Goal: Task Accomplishment & Management: Manage account settings

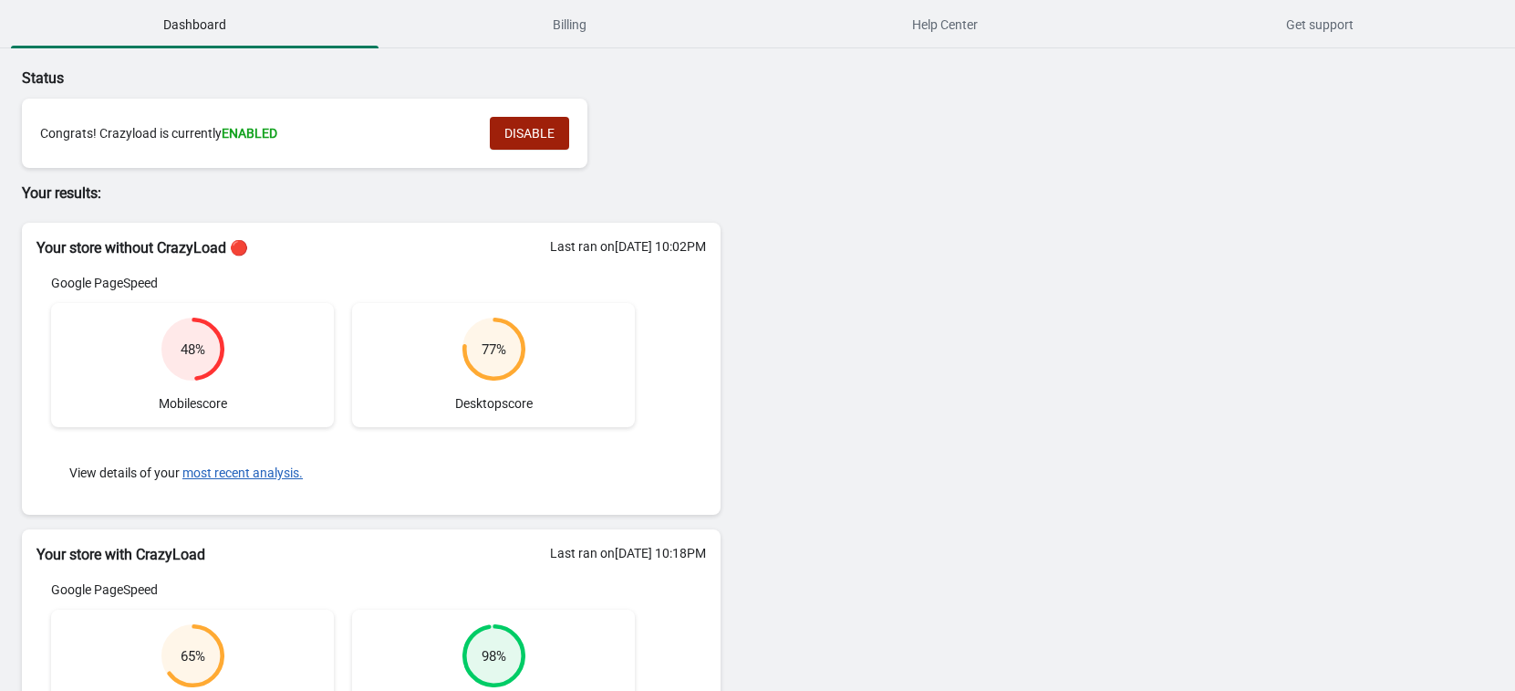
click at [520, 121] on button "DISABLE" at bounding box center [529, 133] width 79 height 33
